Goal: Task Accomplishment & Management: Manage account settings

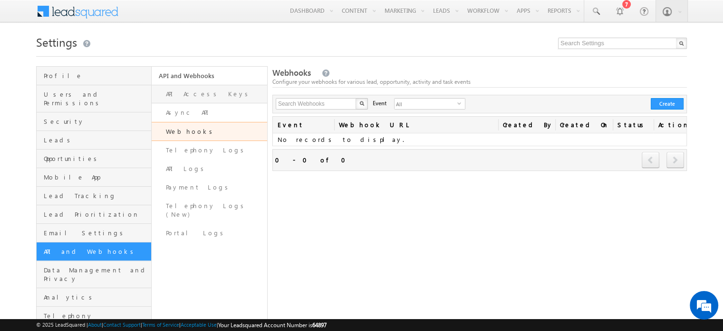
click at [203, 95] on link "API Access Keys" at bounding box center [209, 94] width 115 height 19
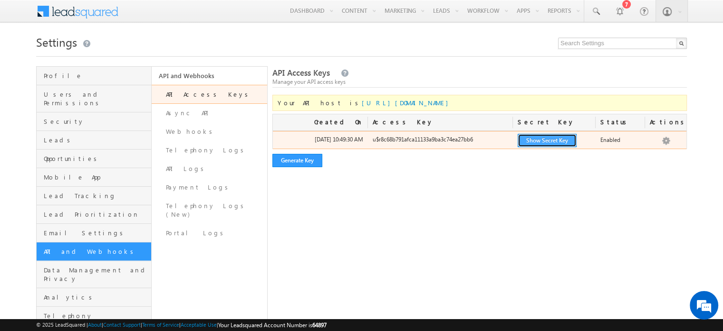
click at [559, 145] on button "Show Secret Key" at bounding box center [547, 140] width 59 height 13
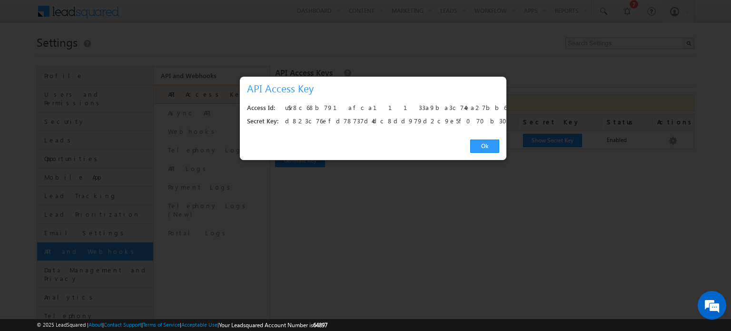
click at [334, 107] on div "u$r8c68b791afca11133a9ba3c74ea27bb6" at bounding box center [389, 107] width 209 height 13
copy div "u$r8c68b791afca11133a9ba3c74ea27bb6"
click at [315, 119] on div "d823c76efd78737d4dc8dd979d2c9e5f070b302d" at bounding box center [389, 121] width 209 height 13
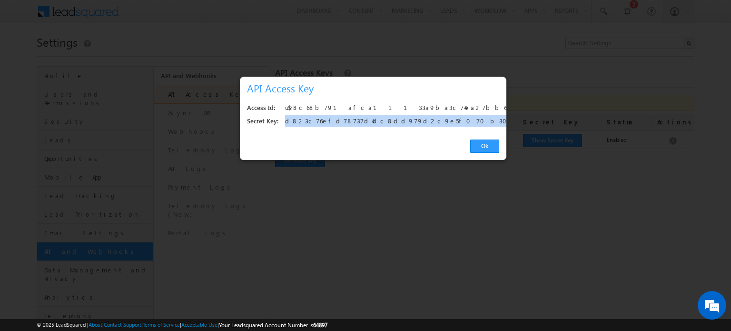
click at [315, 119] on div "d823c76efd78737d4dc8dd979d2c9e5f070b302d" at bounding box center [389, 121] width 209 height 13
copy div "d823c76efd78737d4dc8dd979d2c9e5f070b302d"
click at [476, 141] on link "Ok" at bounding box center [484, 145] width 29 height 13
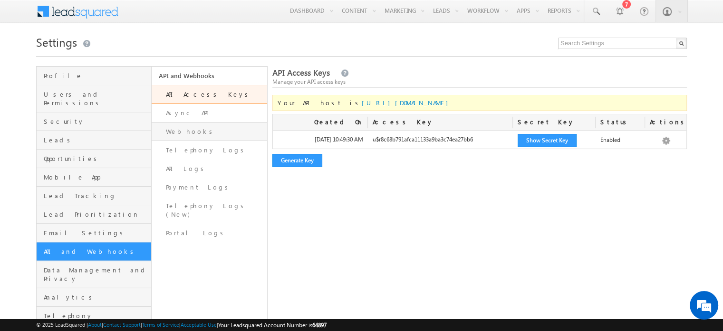
click at [186, 132] on link "Webhooks" at bounding box center [209, 131] width 115 height 19
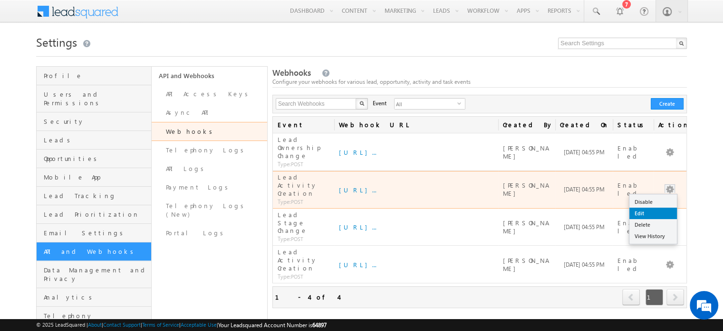
click at [654, 207] on link "Edit" at bounding box center [654, 212] width 48 height 11
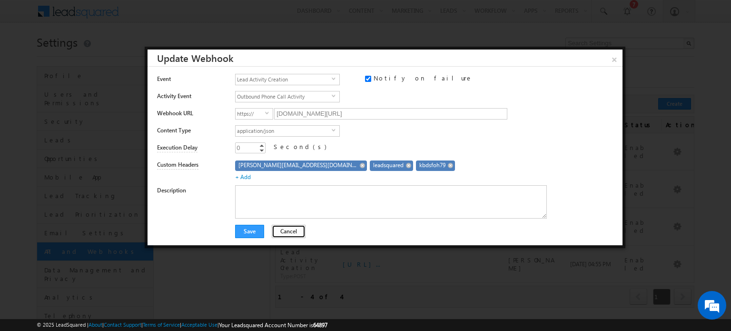
click at [283, 229] on button "Cancel" at bounding box center [289, 230] width 34 height 13
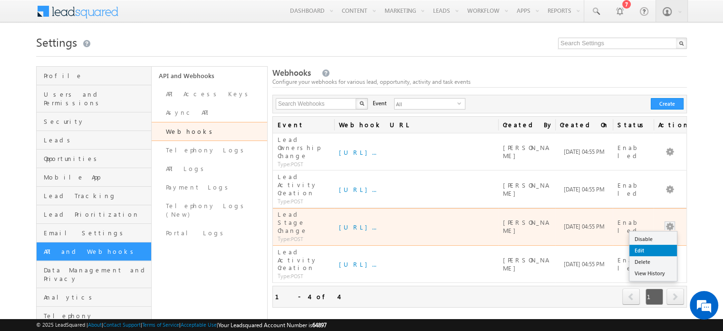
click at [659, 244] on link "Edit" at bounding box center [654, 249] width 48 height 11
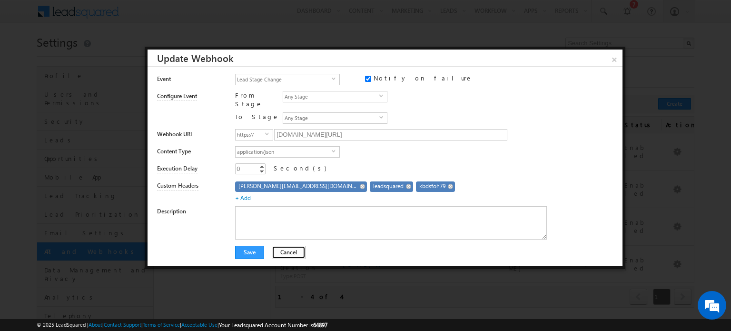
click at [281, 247] on button "Cancel" at bounding box center [289, 251] width 34 height 13
